Goal: Task Accomplishment & Management: Manage account settings

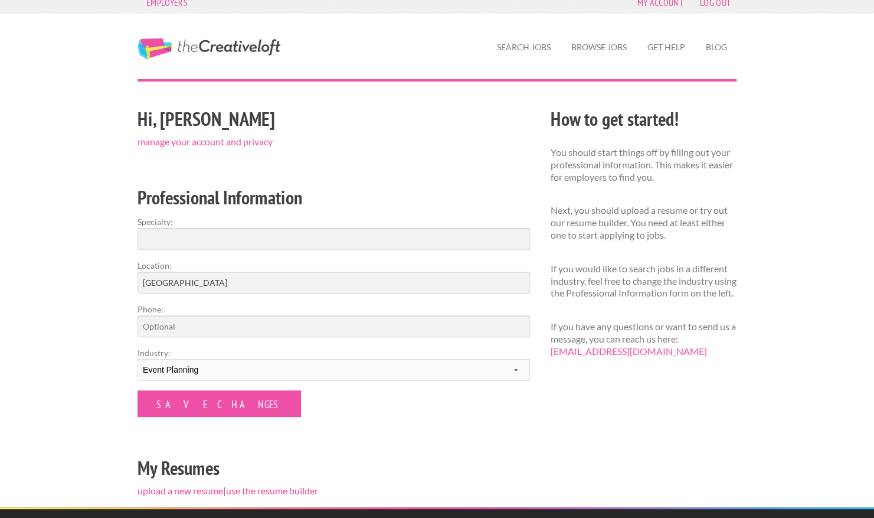
scroll to position [9, 0]
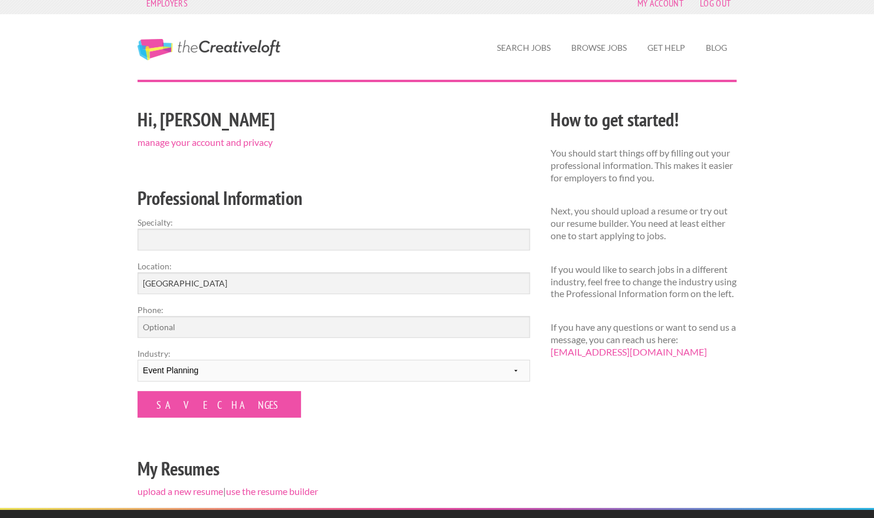
click at [202, 358] on label "Industry:" at bounding box center [334, 353] width 392 height 12
click at [202, 359] on select "--------- Fashion Interior Design Photography Event Planning Entertainment Musi…" at bounding box center [334, 370] width 392 height 22
click at [204, 376] on select "--------- Fashion Interior Design Photography Event Planning Entertainment Musi…" at bounding box center [334, 370] width 392 height 22
select select "5"
click at [138, 359] on select "--------- Fashion Interior Design Photography Event Planning Entertainment Musi…" at bounding box center [334, 370] width 392 height 22
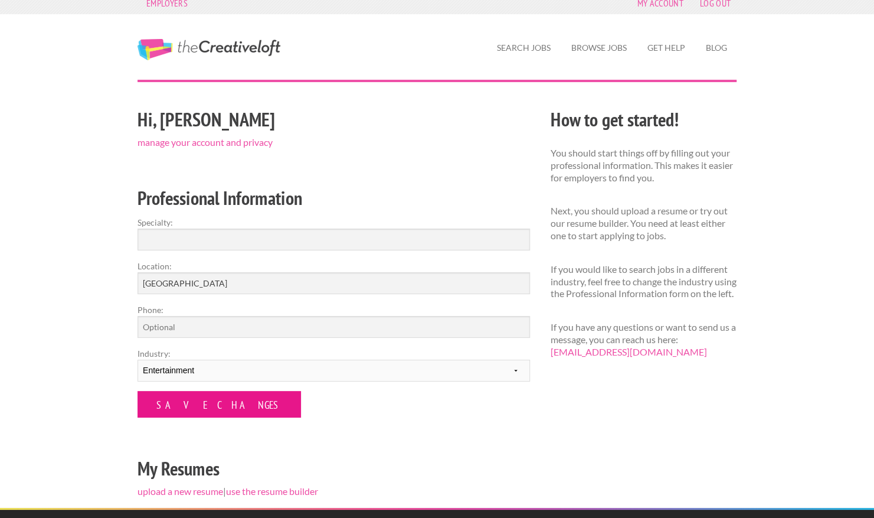
click at [204, 406] on input "Save Changes" at bounding box center [219, 404] width 163 height 27
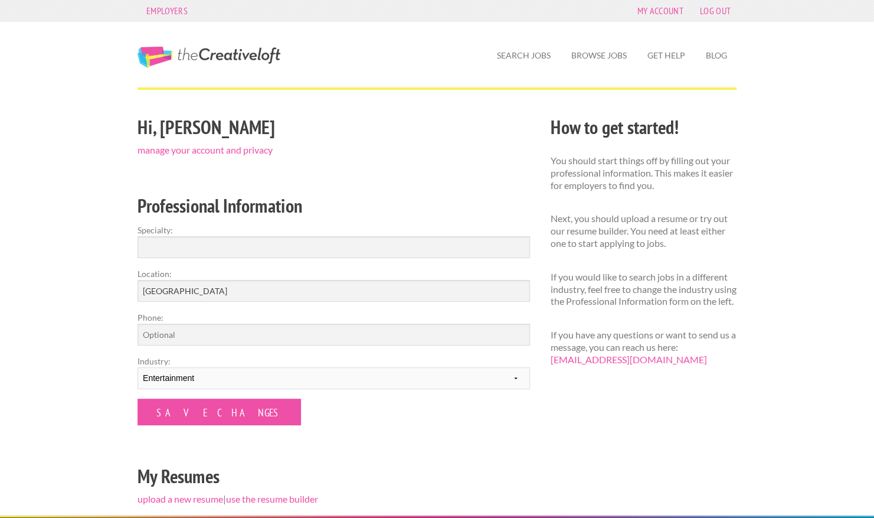
scroll to position [1, 0]
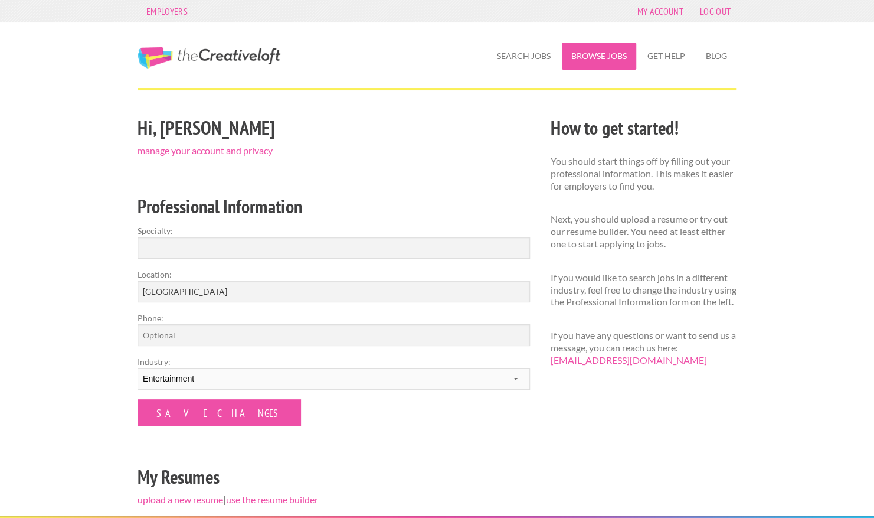
click at [601, 55] on link "Browse Jobs" at bounding box center [599, 55] width 74 height 27
